Goal: Go to known website: Access a specific website the user already knows

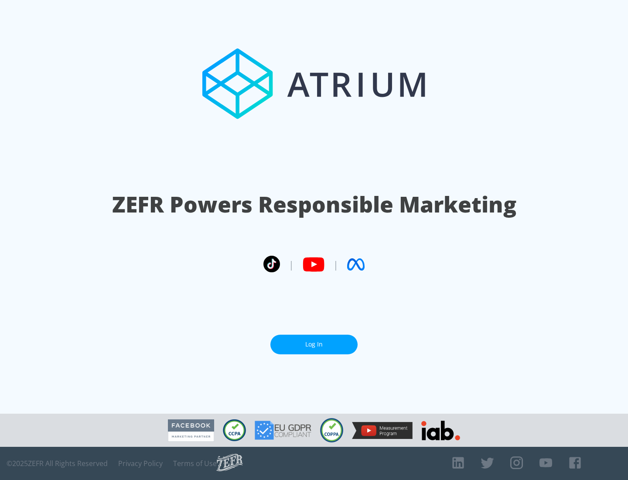
click at [314, 341] on link "Log In" at bounding box center [314, 345] width 87 height 20
